Goal: Task Accomplishment & Management: Complete application form

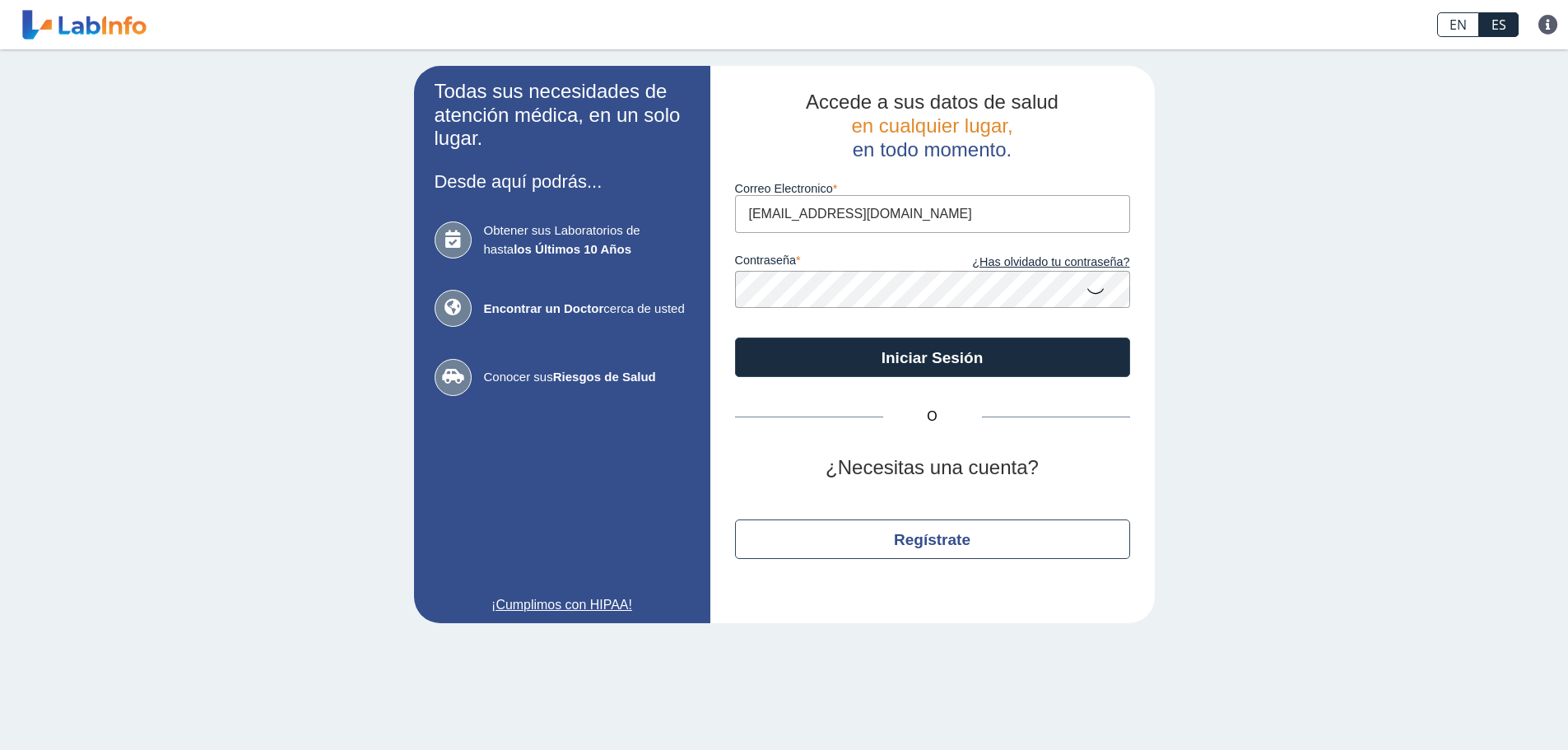
click at [957, 364] on button "Iniciar Sesión" at bounding box center [933, 358] width 395 height 39
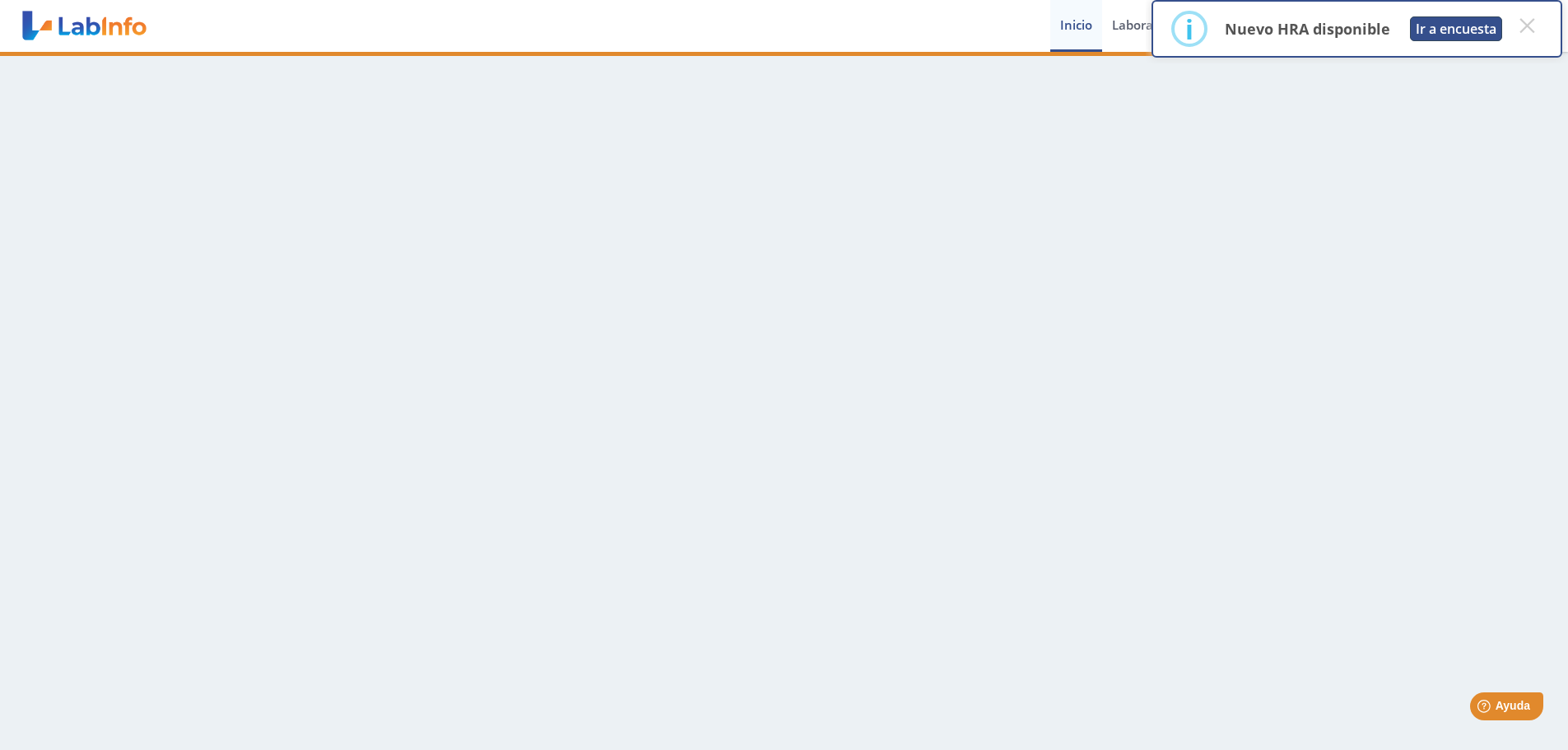
click at [1453, 24] on button "Ir a encuesta" at bounding box center [1456, 28] width 92 height 25
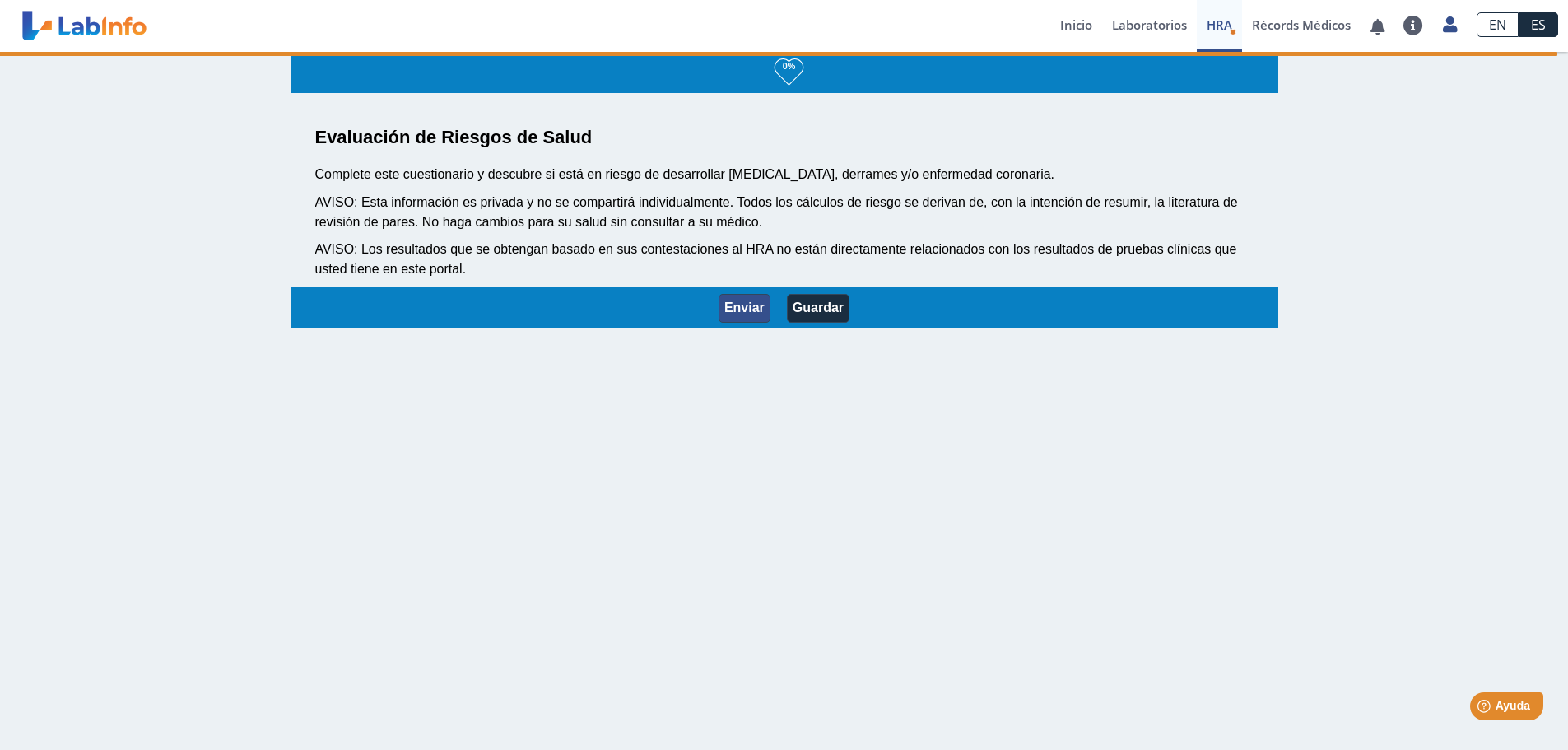
click at [751, 310] on button "Enviar" at bounding box center [744, 308] width 52 height 29
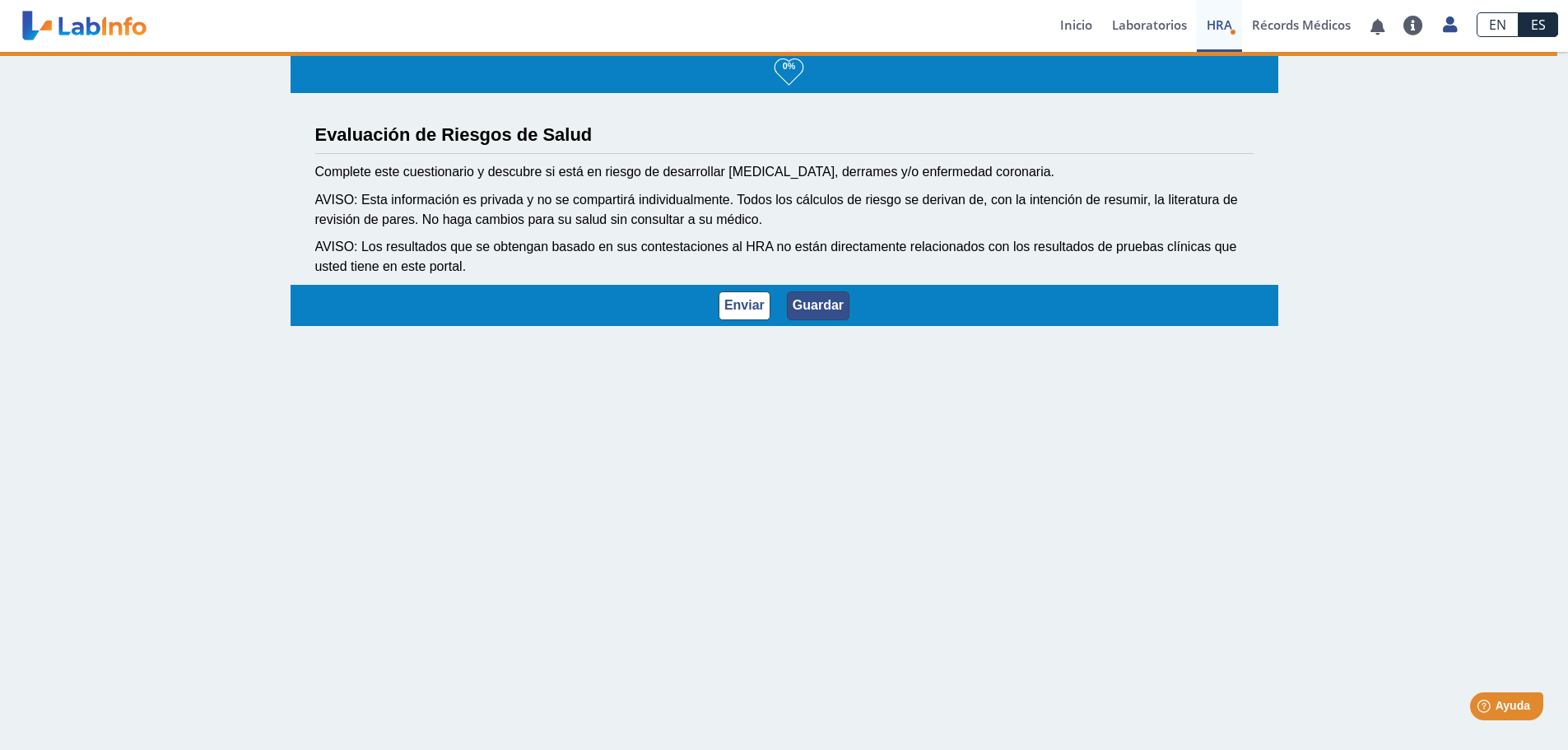
click at [811, 302] on button "Guardar" at bounding box center [819, 306] width 63 height 29
click at [722, 304] on button "Enviar" at bounding box center [744, 306] width 52 height 29
click at [830, 308] on button "Guardar" at bounding box center [819, 306] width 63 height 29
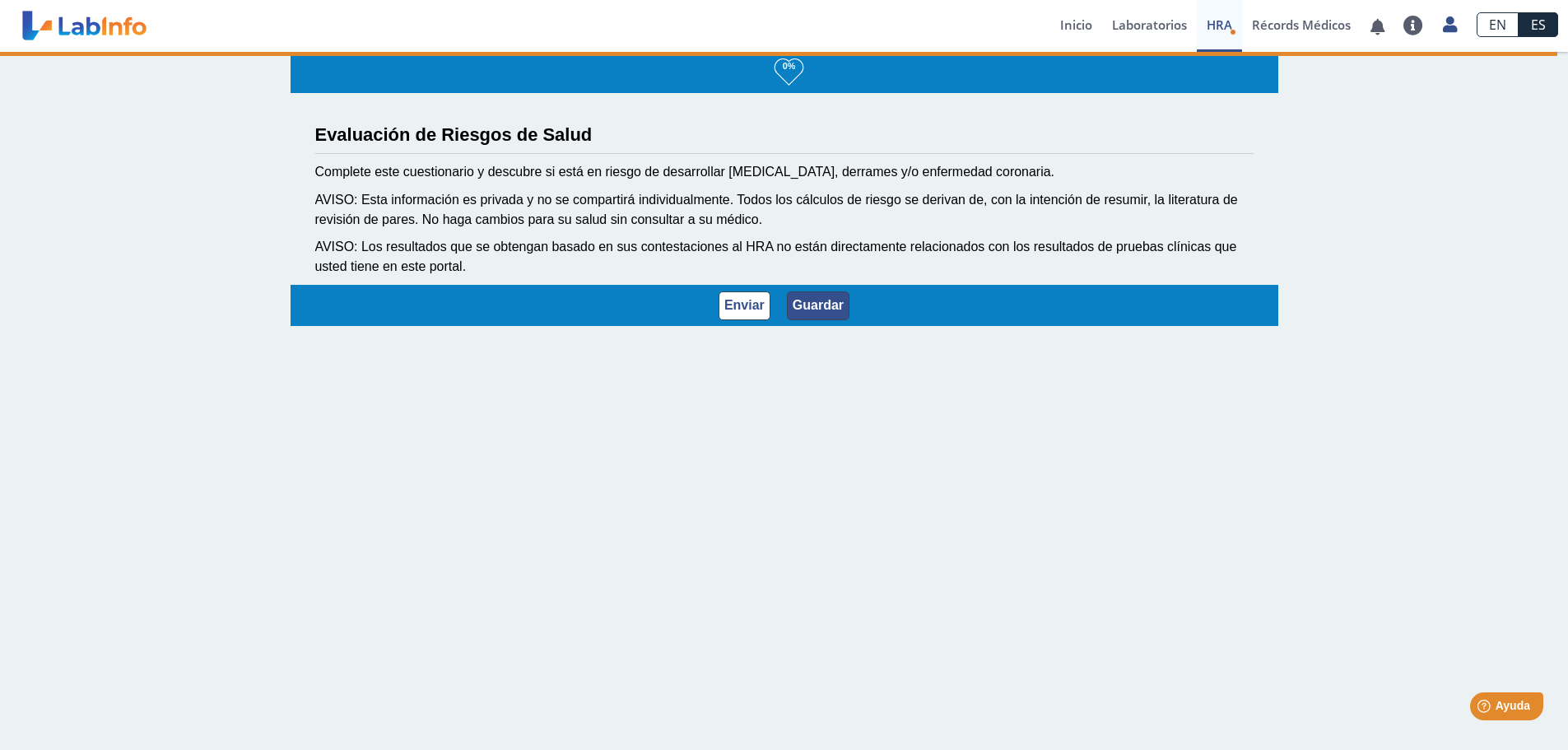
click at [830, 308] on button "Guardar" at bounding box center [819, 306] width 63 height 29
click at [762, 305] on button "Enviar" at bounding box center [744, 306] width 52 height 29
click at [748, 305] on button "Enviar" at bounding box center [744, 306] width 52 height 29
click at [815, 307] on button "Guardar" at bounding box center [819, 306] width 63 height 29
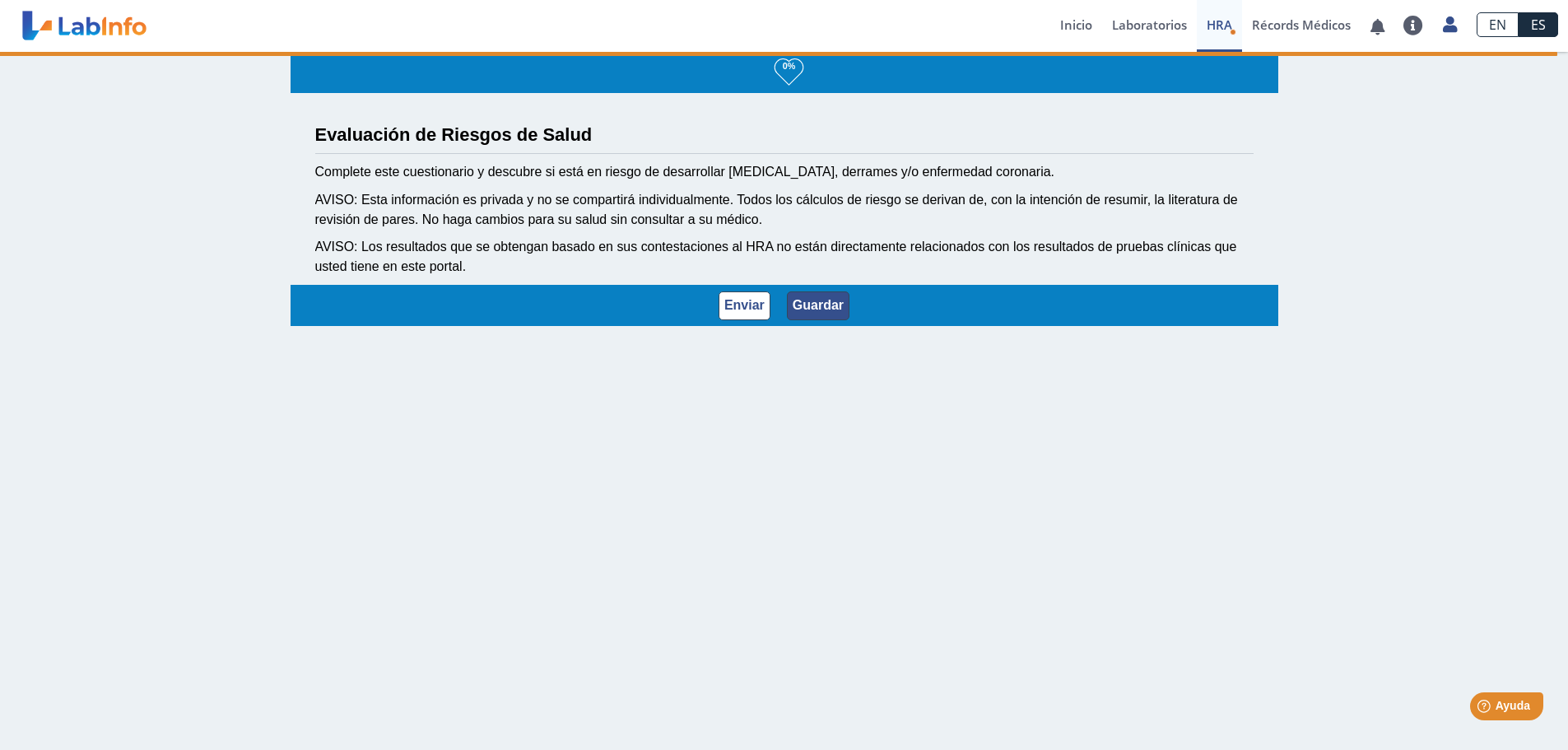
click at [815, 307] on button "Guardar" at bounding box center [819, 306] width 63 height 29
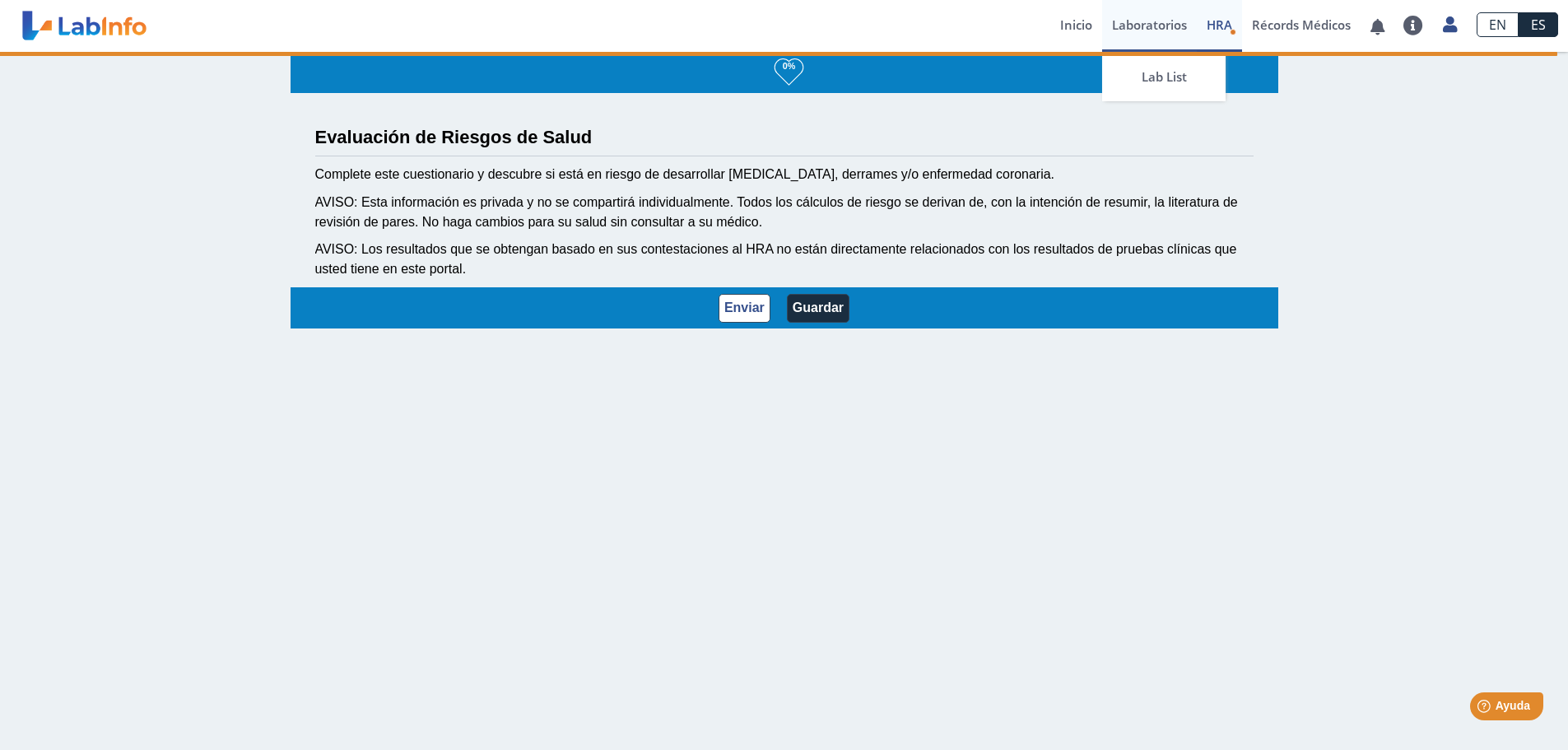
click at [1135, 18] on link "Laboratorios" at bounding box center [1149, 26] width 94 height 52
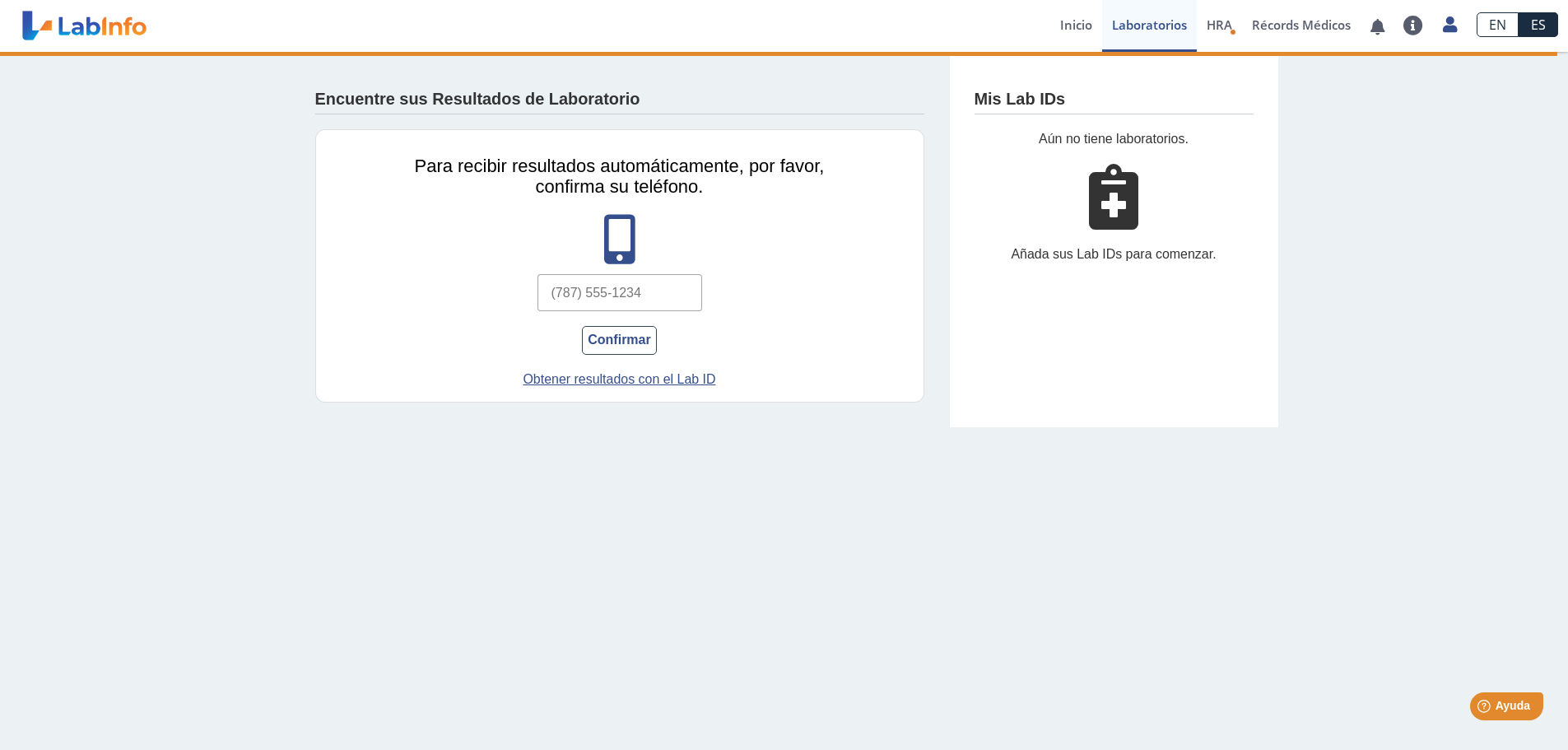
click at [671, 290] on input "text" at bounding box center [620, 293] width 164 height 37
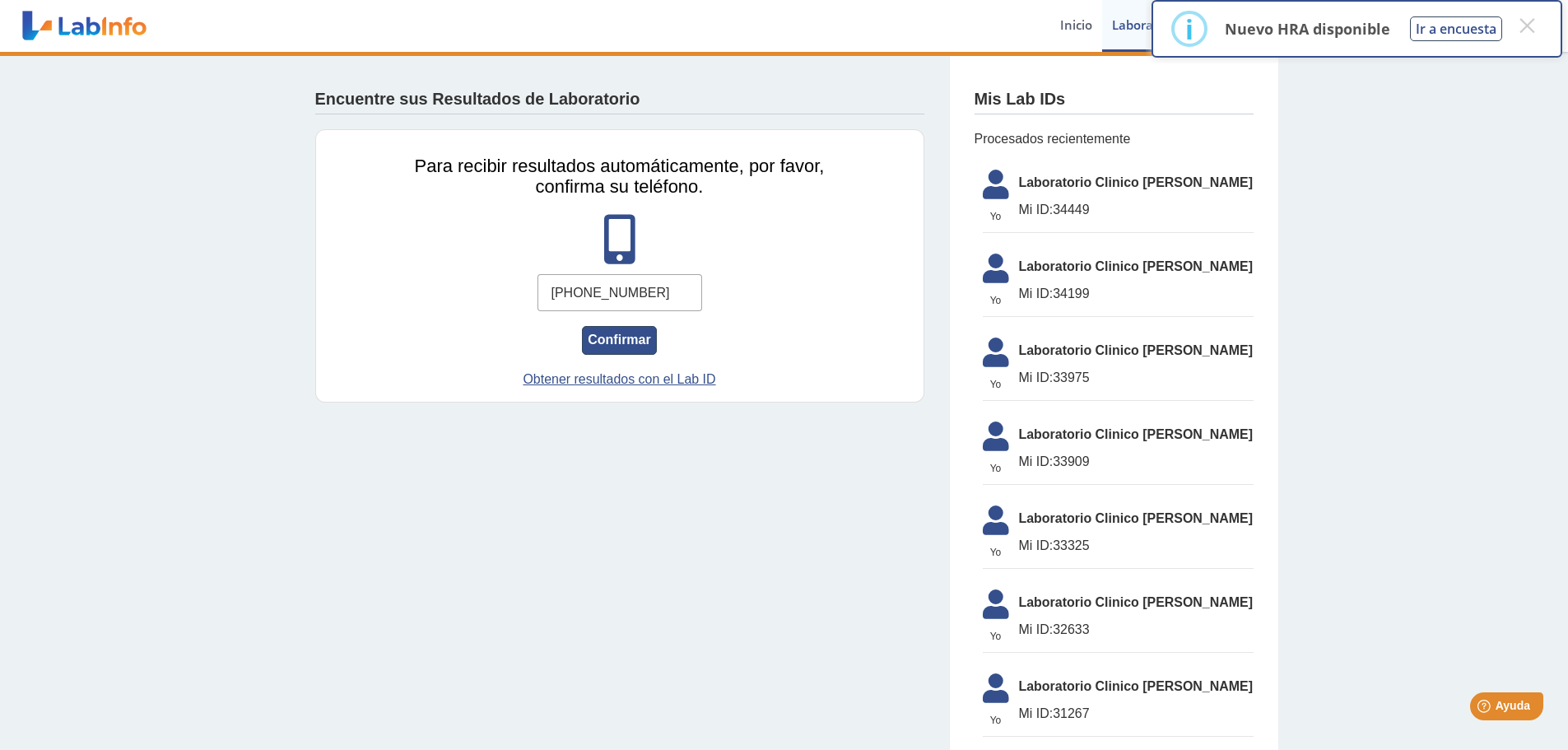
type input "[PHONE_NUMBER]"
click at [615, 339] on button "Confirmar" at bounding box center [619, 341] width 74 height 29
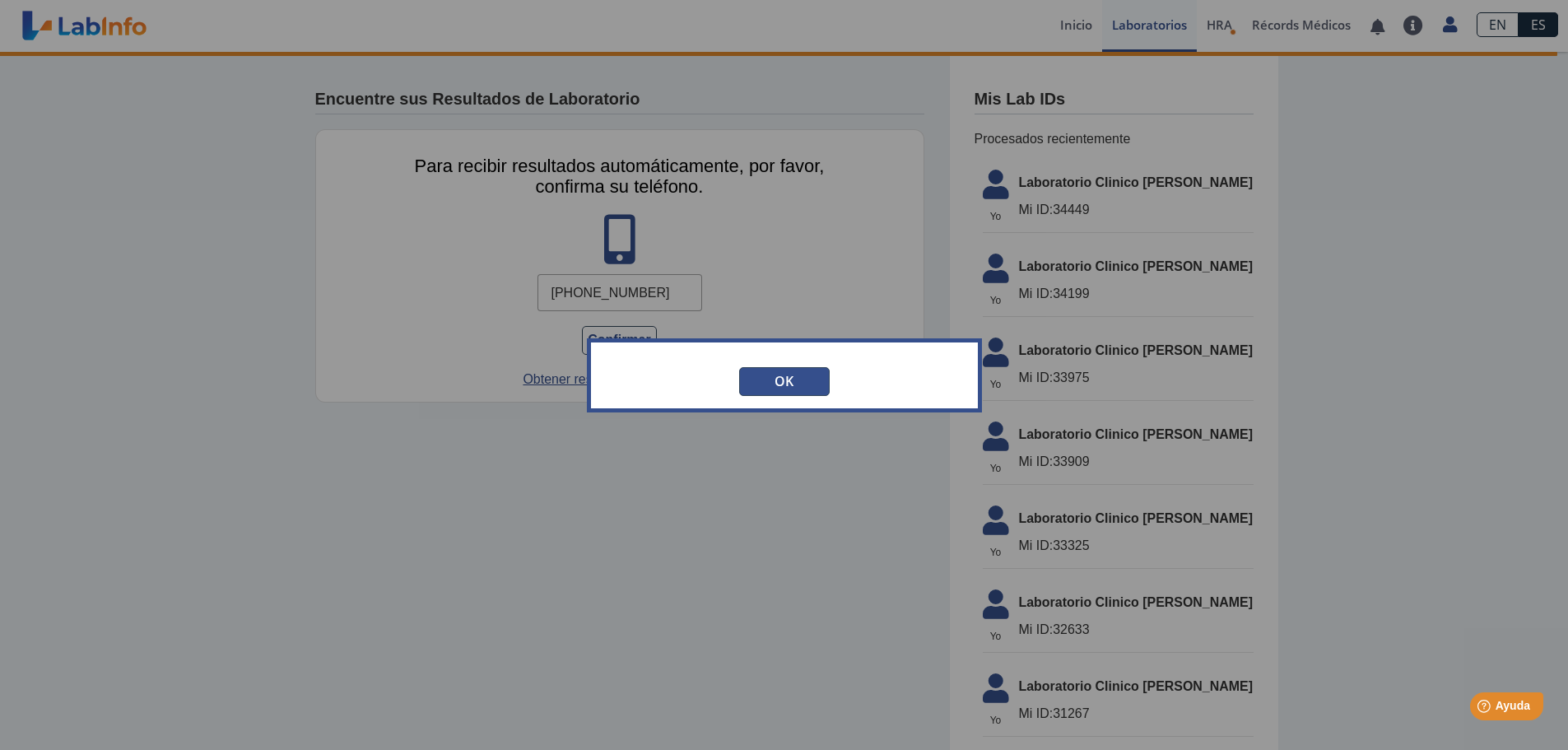
click at [775, 371] on button "OK" at bounding box center [784, 381] width 90 height 29
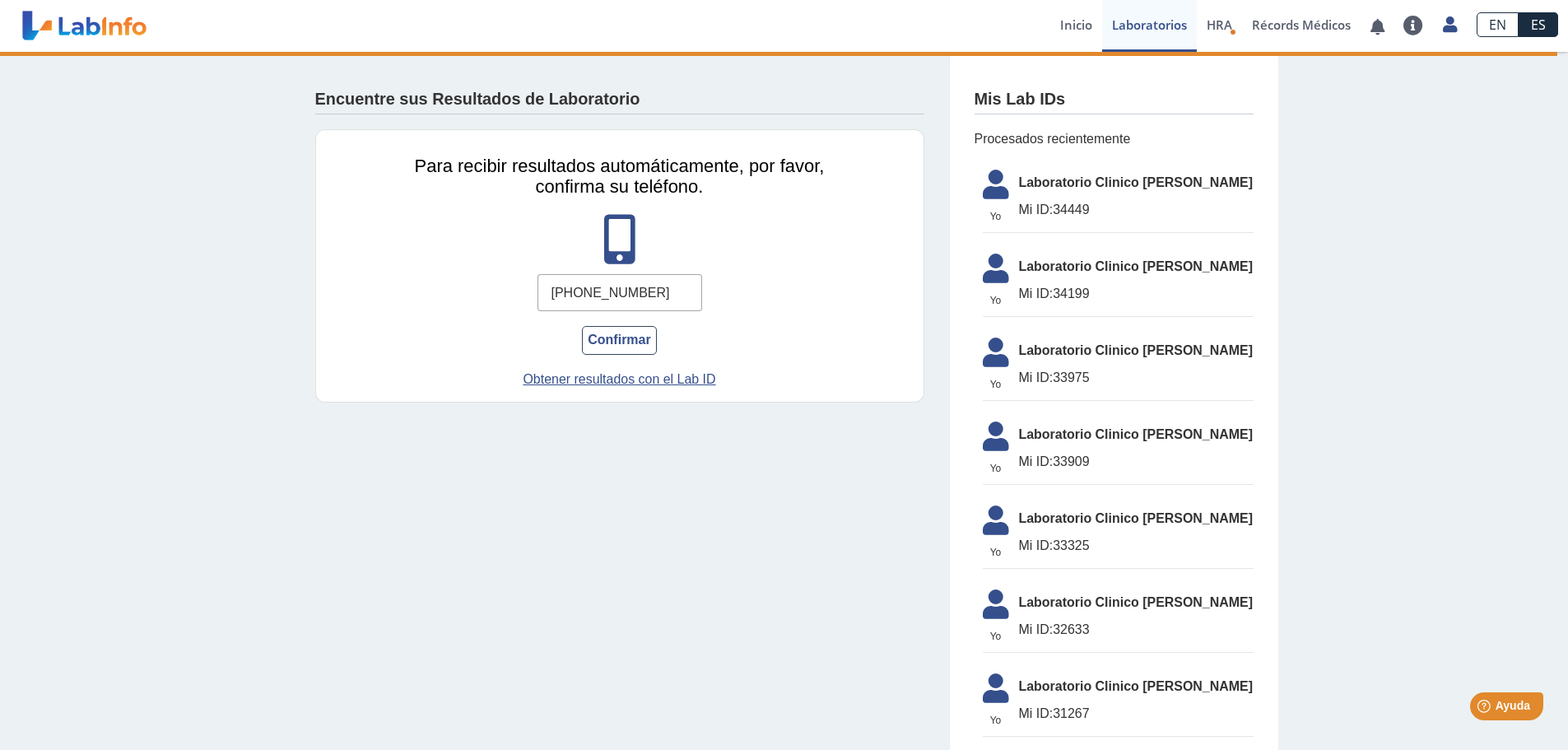
click at [1165, 192] on span "Laboratorio Clinico [PERSON_NAME]" at bounding box center [1136, 182] width 235 height 20
drag, startPoint x: 1151, startPoint y: 186, endPoint x: 986, endPoint y: 213, distance: 167.2
click at [1150, 186] on span "Laboratorio Clinico [PERSON_NAME]" at bounding box center [1136, 182] width 235 height 20
click at [979, 215] on span "Yo" at bounding box center [996, 216] width 46 height 14
click at [996, 178] on icon at bounding box center [996, 189] width 46 height 39
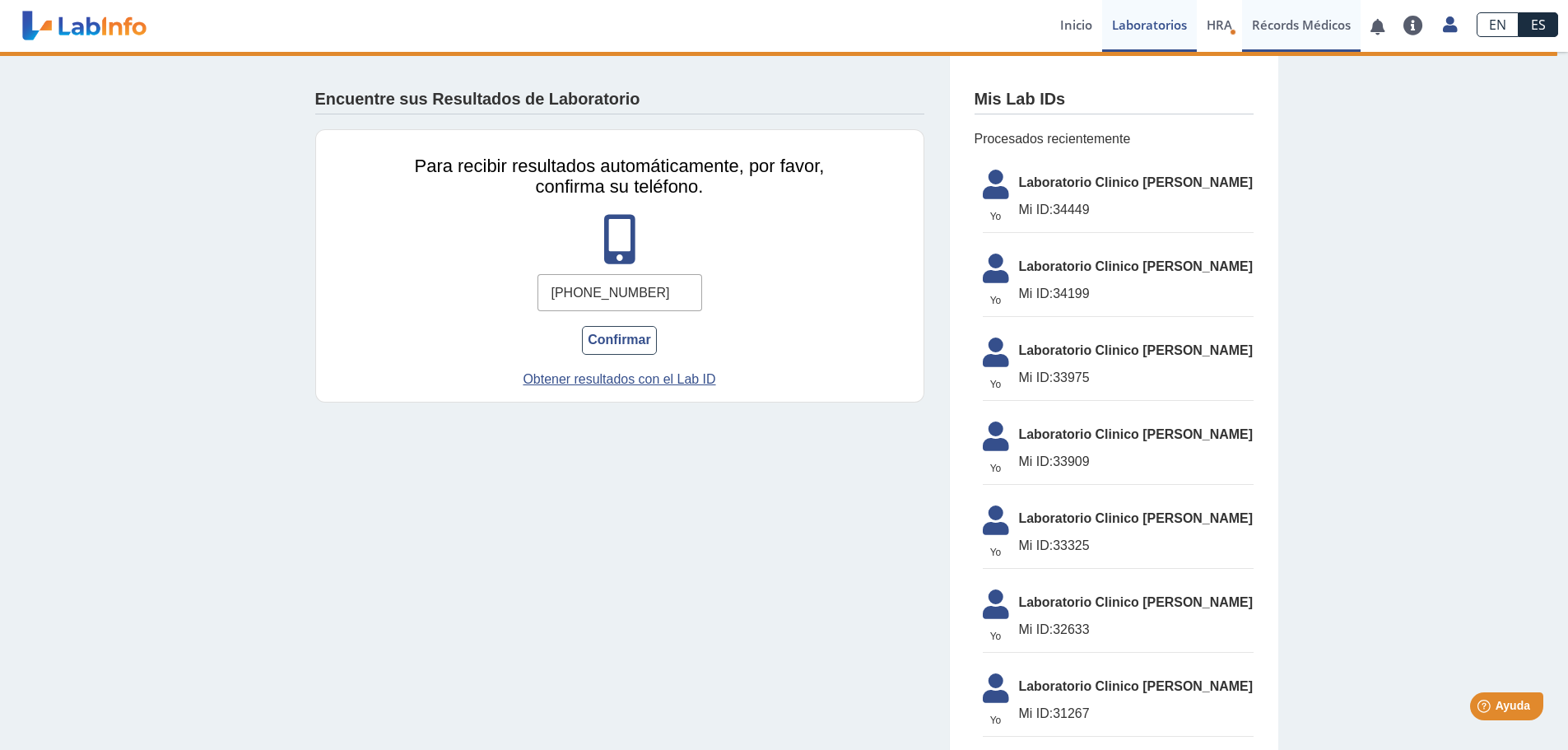
click at [1299, 18] on link "Récords Médicos" at bounding box center [1301, 26] width 118 height 52
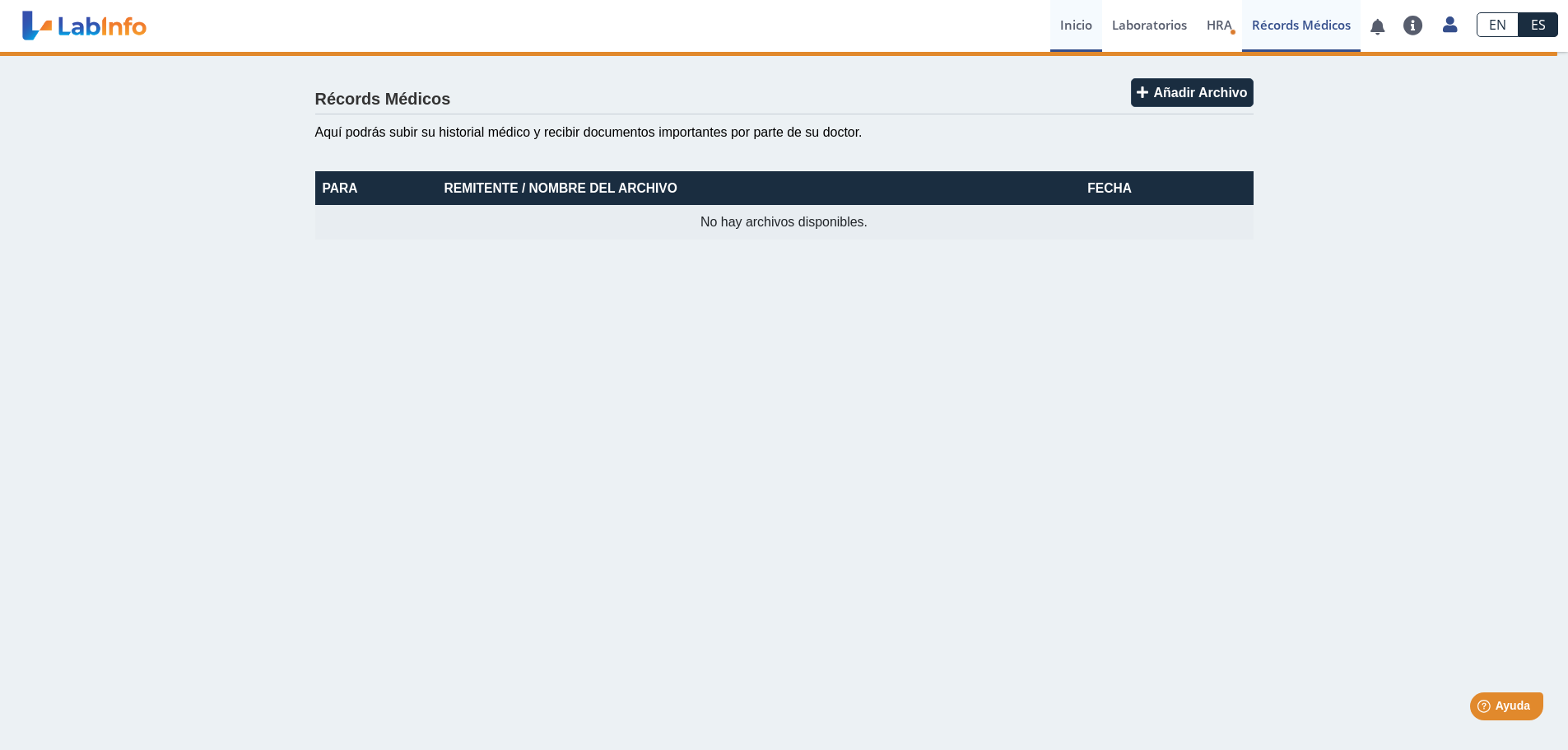
click at [1082, 31] on link "Inicio" at bounding box center [1076, 26] width 52 height 52
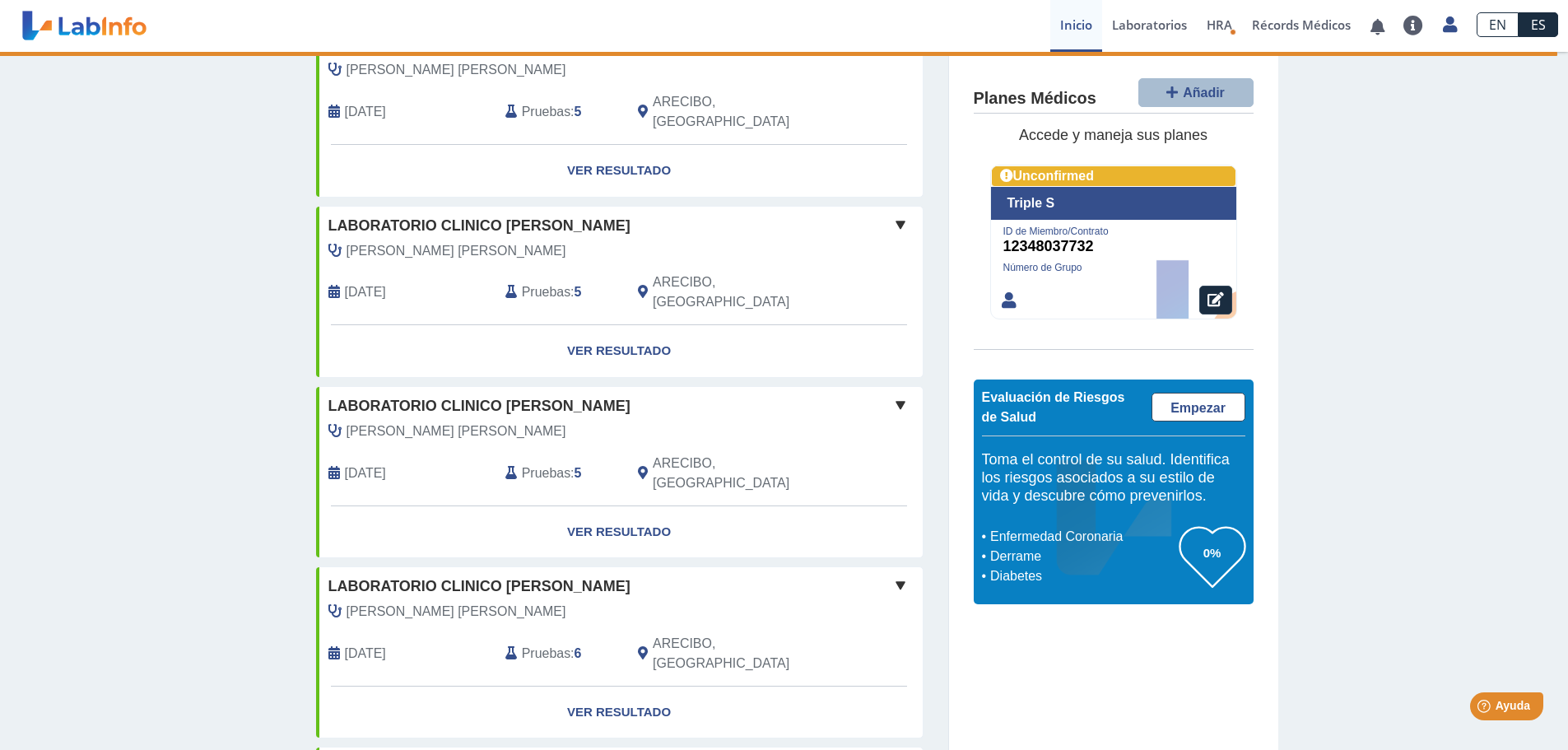
scroll to position [1291, 0]
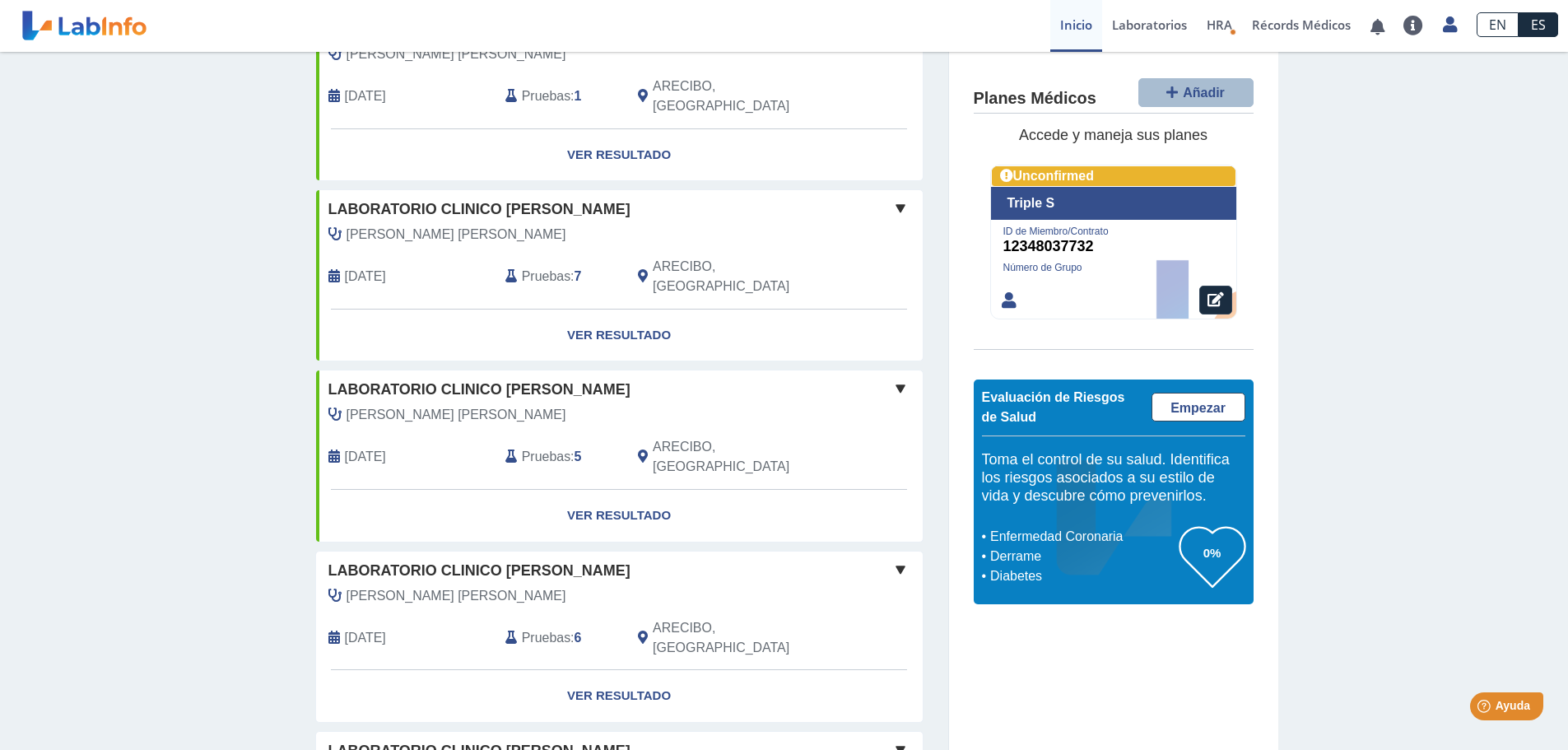
scroll to position [2276, 0]
